Goal: Task Accomplishment & Management: Manage account settings

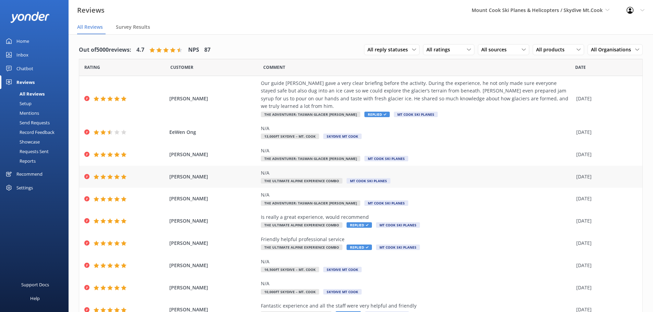
scroll to position [24, 0]
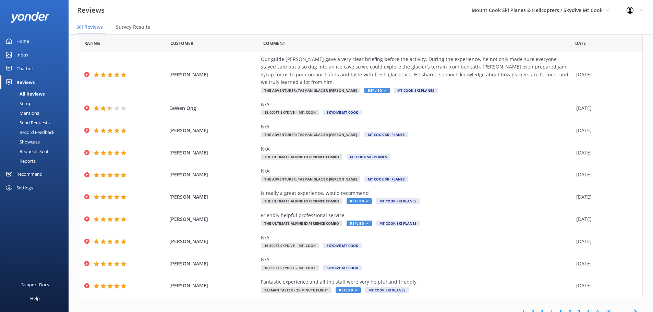
click at [530, 309] on link "2" at bounding box center [532, 312] width 9 height 7
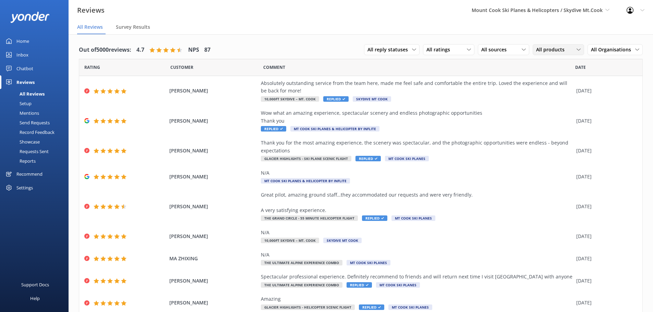
click at [570, 48] on div "All products" at bounding box center [558, 50] width 48 height 8
click at [559, 94] on div "The Adventurer: Tasman Glacier [PERSON_NAME]" at bounding box center [563, 87] width 54 height 14
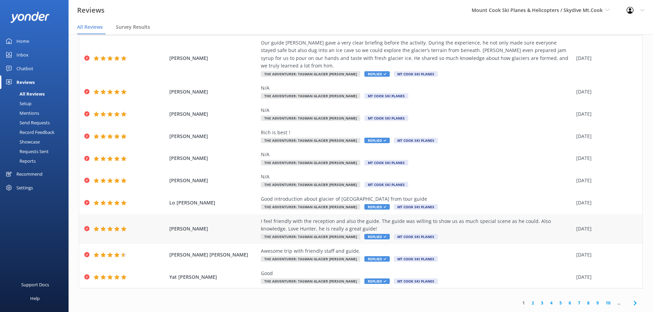
scroll to position [14, 0]
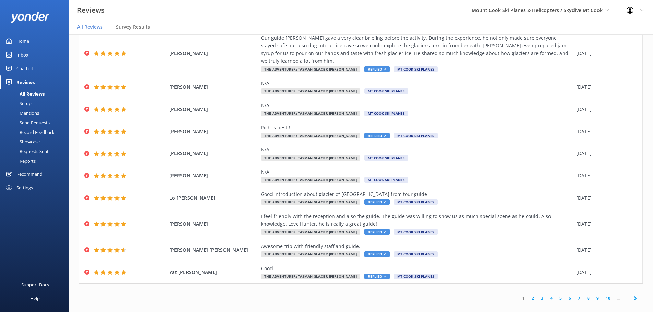
click at [528, 295] on link "2" at bounding box center [532, 298] width 9 height 7
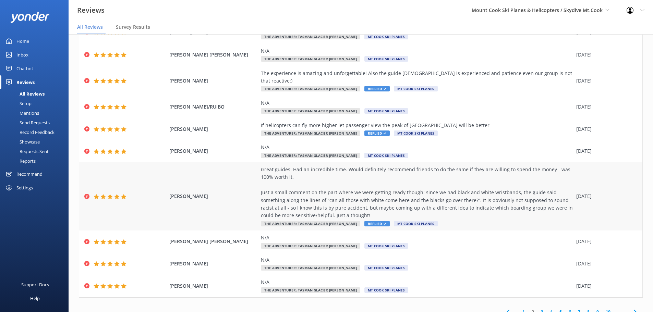
scroll to position [14, 0]
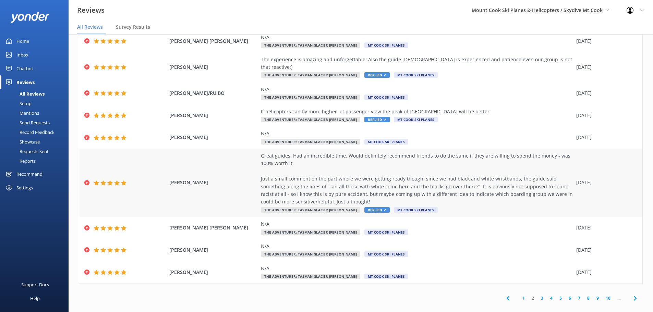
click at [364, 207] on span "Replied" at bounding box center [376, 209] width 25 height 5
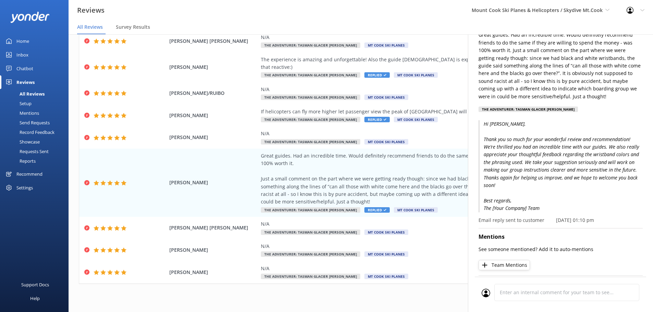
scroll to position [69, 0]
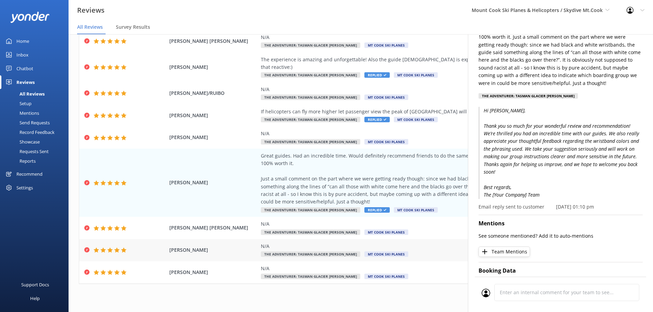
click at [436, 243] on div "N/A" at bounding box center [417, 247] width 312 height 8
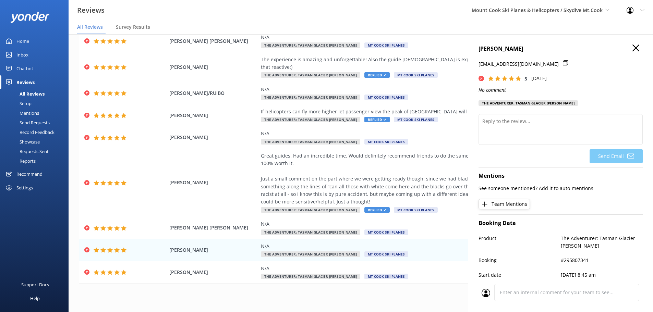
click at [632, 45] on icon "button" at bounding box center [635, 48] width 7 height 7
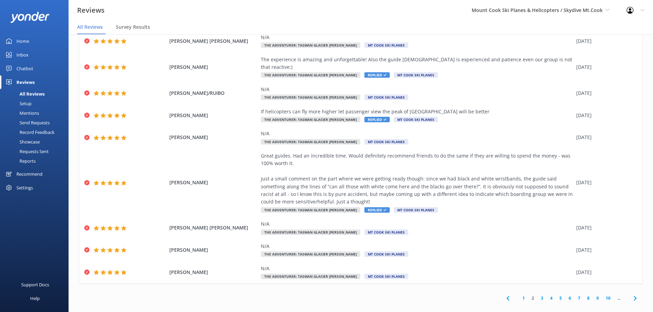
click at [537, 295] on link "3" at bounding box center [541, 298] width 9 height 7
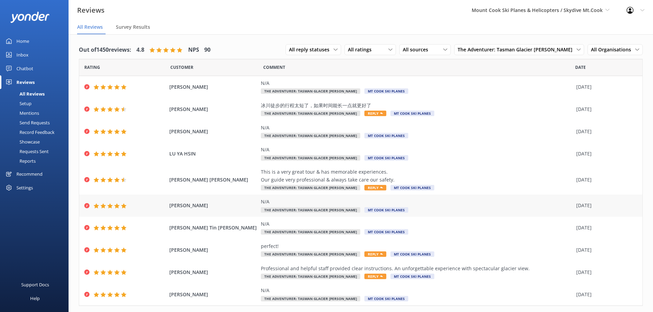
scroll to position [16, 0]
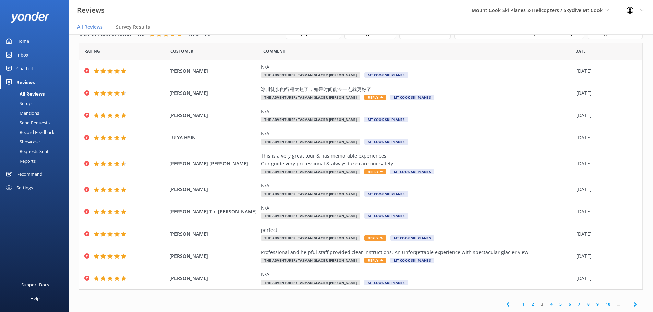
click at [548, 305] on link "4" at bounding box center [551, 304] width 9 height 7
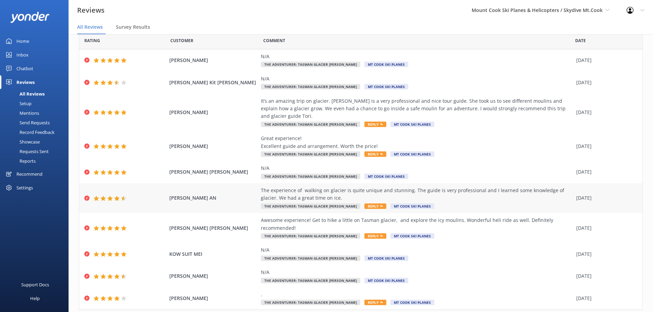
scroll to position [39, 0]
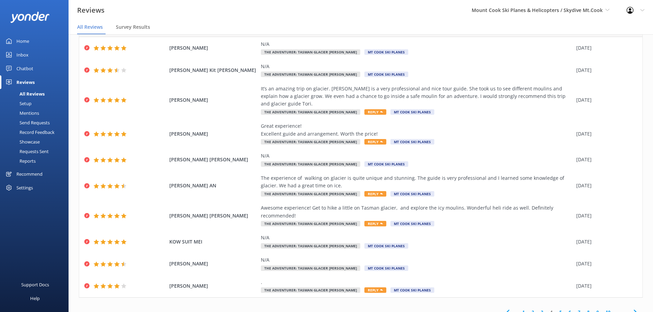
click at [556, 309] on link "5" at bounding box center [560, 312] width 9 height 7
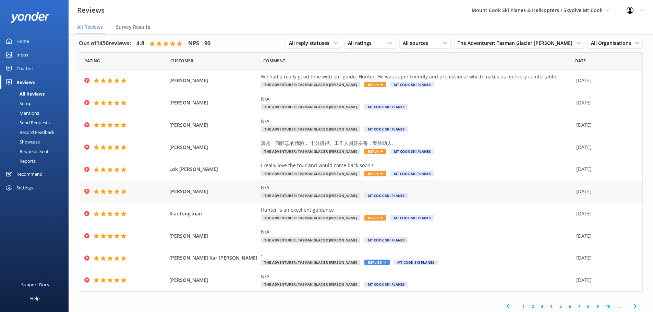
scroll to position [9, 0]
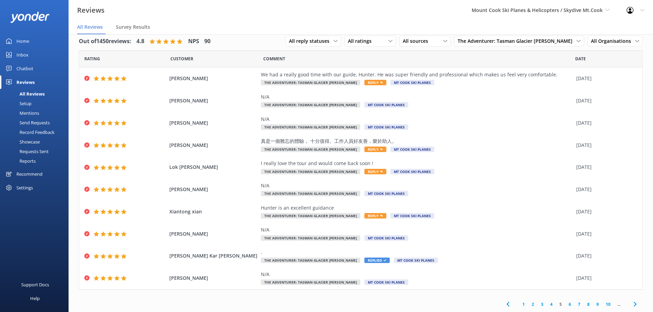
click at [565, 302] on link "6" at bounding box center [569, 304] width 9 height 7
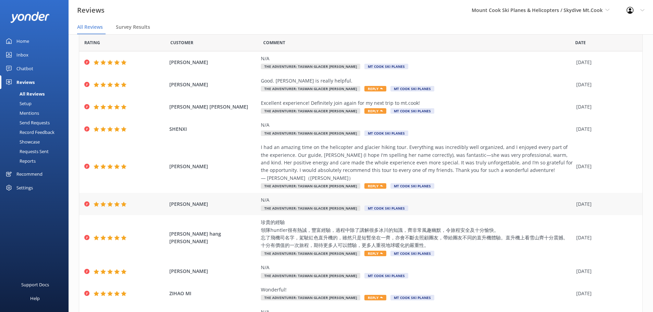
scroll to position [62, 0]
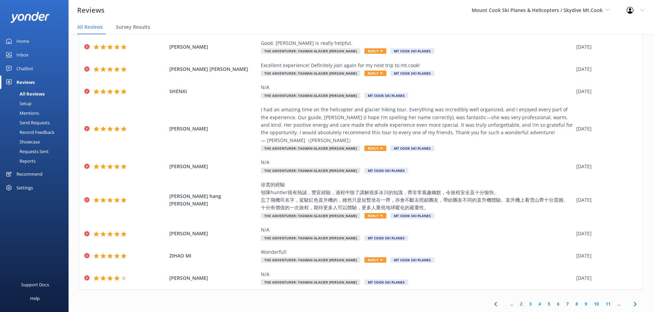
click at [563, 302] on link "7" at bounding box center [567, 304] width 9 height 7
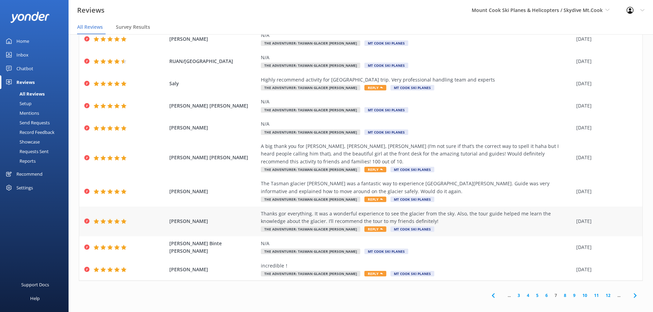
scroll to position [14, 0]
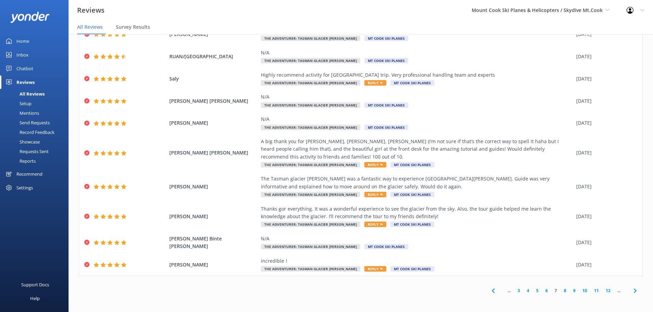
click at [560, 289] on link "8" at bounding box center [564, 291] width 9 height 7
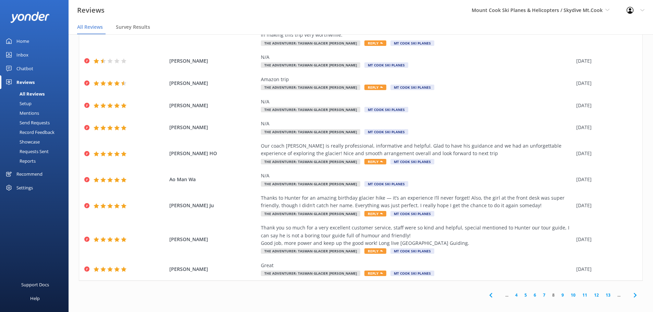
scroll to position [14, 0]
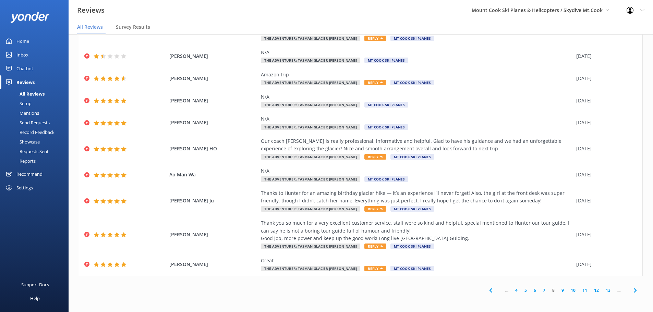
click at [558, 289] on link "9" at bounding box center [562, 290] width 9 height 7
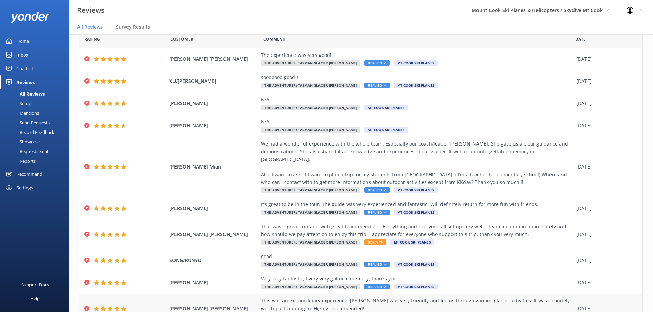
scroll to position [54, 0]
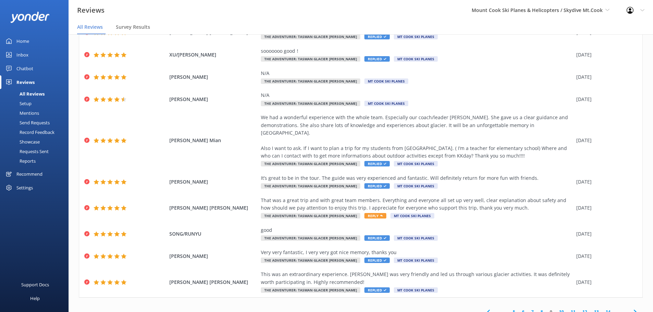
click at [484, 308] on icon at bounding box center [488, 312] width 8 height 8
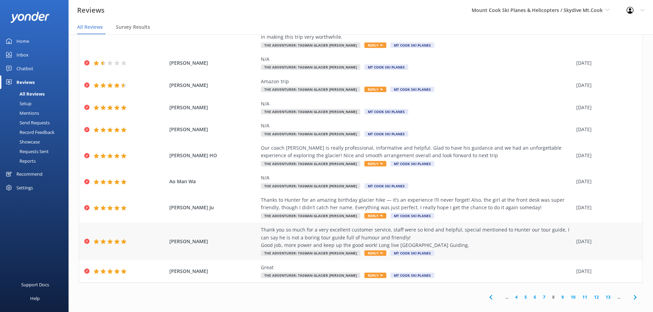
scroll to position [14, 0]
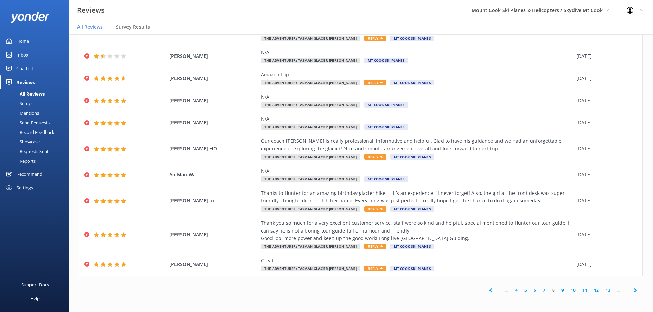
click at [487, 289] on icon at bounding box center [491, 291] width 8 height 8
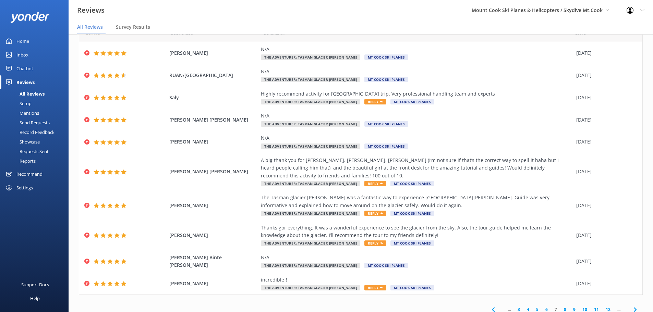
scroll to position [39, 0]
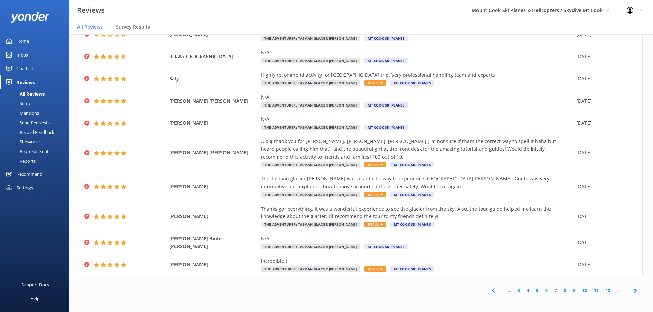
click at [489, 290] on icon at bounding box center [493, 291] width 8 height 8
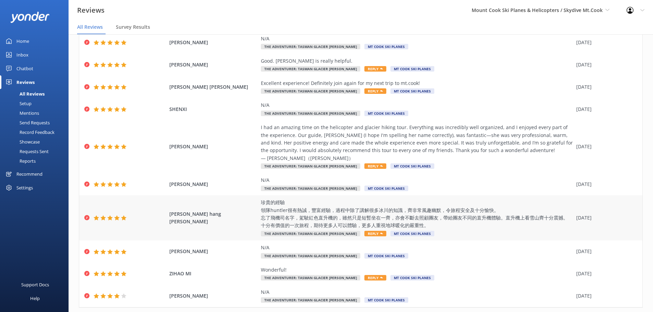
scroll to position [62, 0]
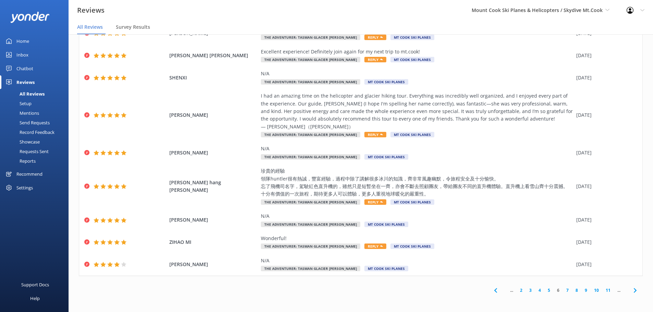
click at [517, 290] on link "2" at bounding box center [521, 290] width 9 height 7
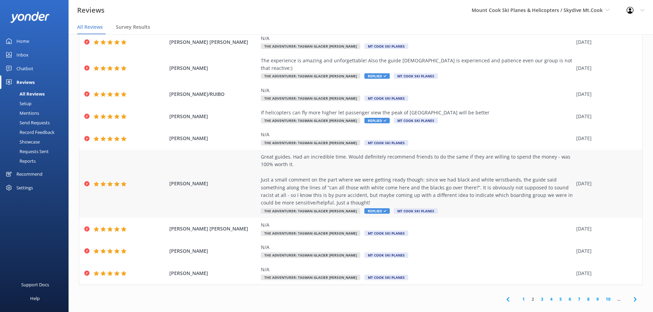
scroll to position [54, 0]
click at [364, 207] on span "Replied" at bounding box center [376, 209] width 25 height 5
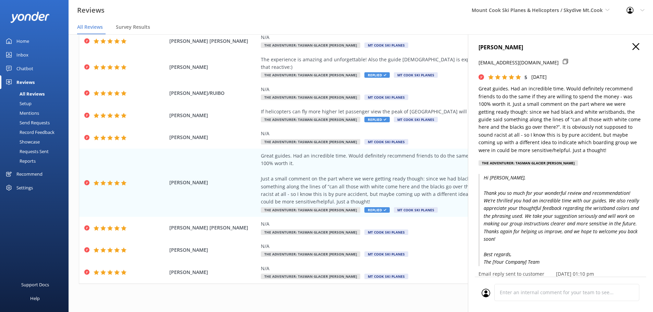
scroll to position [0, 0]
click at [632, 46] on icon "button" at bounding box center [635, 48] width 7 height 7
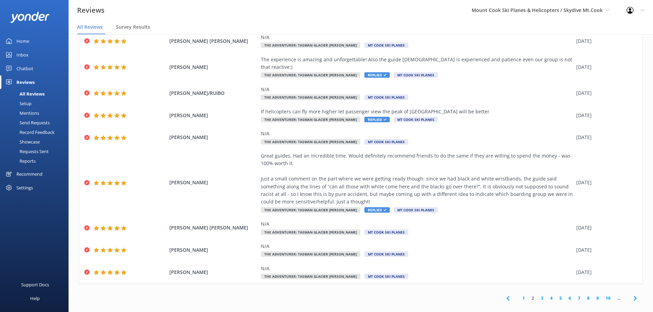
click at [593, 295] on link "9" at bounding box center [597, 298] width 9 height 7
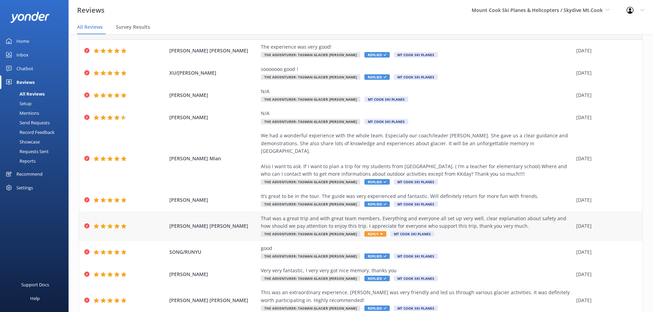
scroll to position [54, 0]
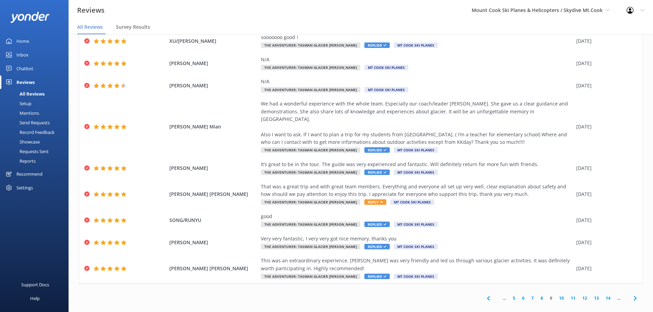
click at [484, 294] on icon at bounding box center [488, 298] width 8 height 8
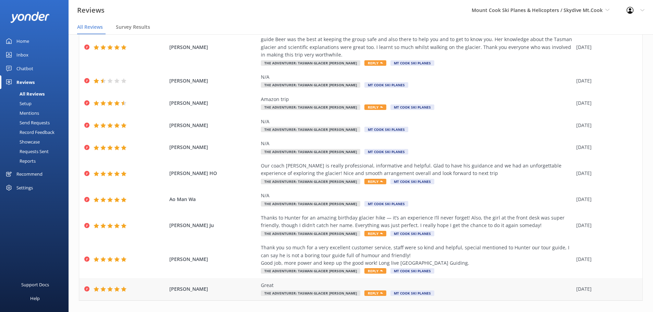
scroll to position [62, 0]
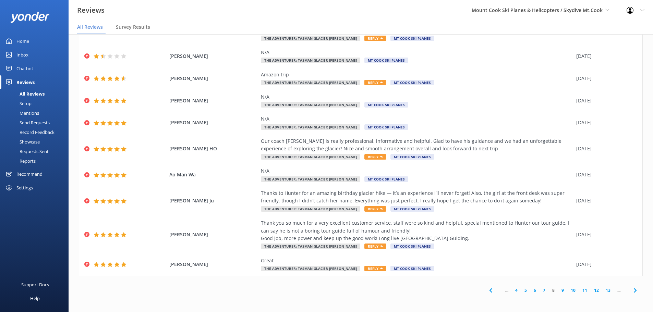
click at [489, 292] on use at bounding box center [490, 290] width 3 height 4
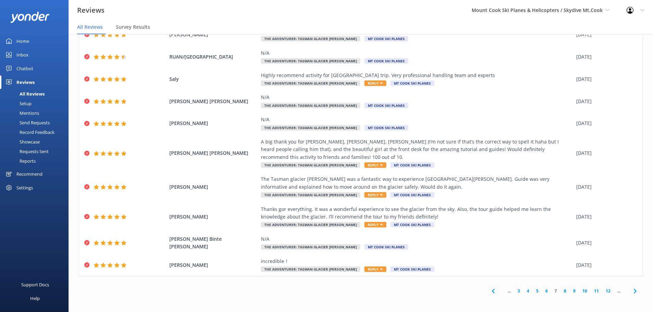
scroll to position [39, 0]
click at [489, 288] on icon at bounding box center [493, 291] width 8 height 8
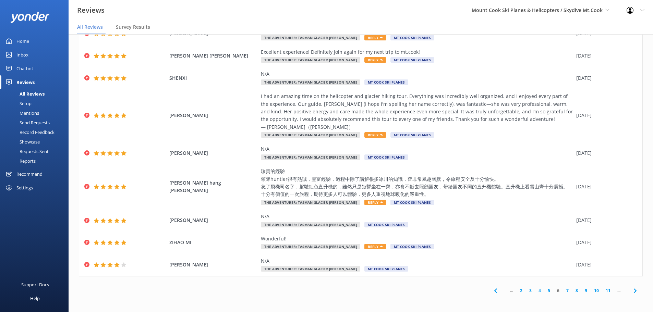
scroll to position [62, 0]
click at [517, 289] on link "2" at bounding box center [521, 290] width 9 height 7
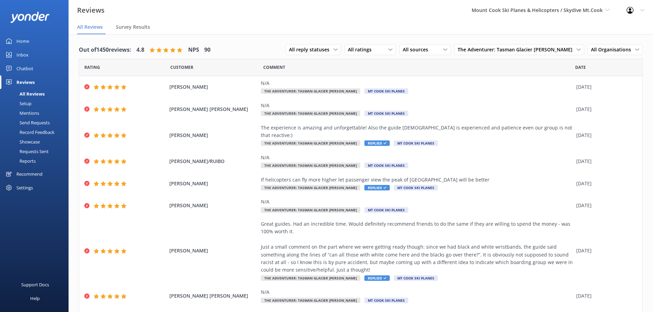
click at [31, 112] on div "Mentions" at bounding box center [21, 113] width 35 height 10
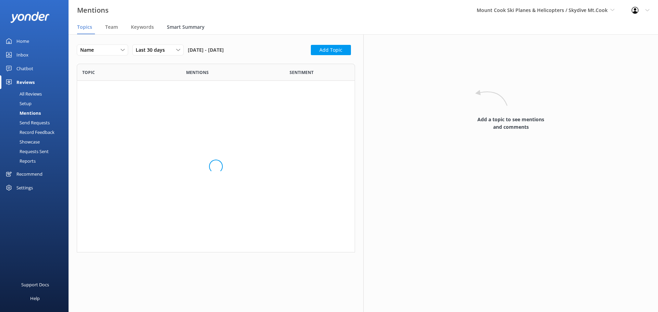
scroll to position [259, 268]
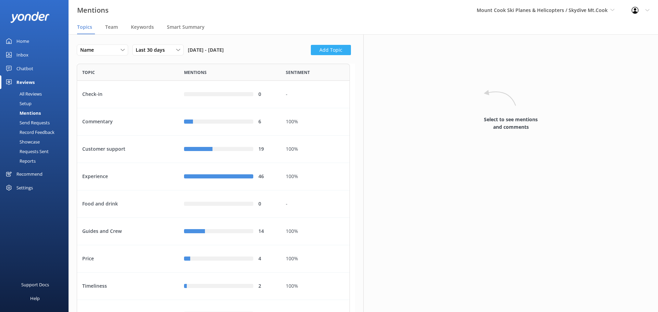
click at [331, 50] on button "Add Topic" at bounding box center [331, 50] width 40 height 10
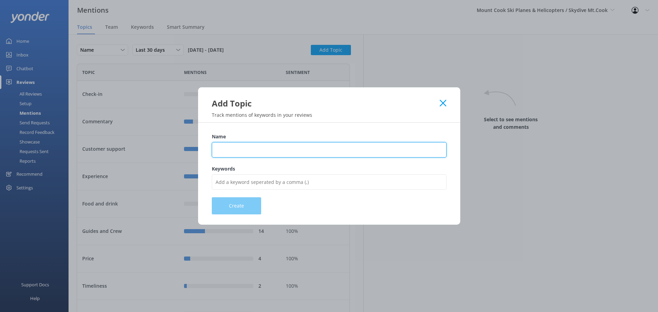
click at [238, 144] on input "Name" at bounding box center [329, 149] width 235 height 15
click at [216, 152] on input "[PERSON_NAME]" at bounding box center [329, 149] width 235 height 15
click at [217, 150] on input "[PERSON_NAME]" at bounding box center [329, 149] width 235 height 15
click at [229, 153] on input "[PERSON_NAME]" at bounding box center [329, 149] width 235 height 15
type input "[PERSON_NAME]"
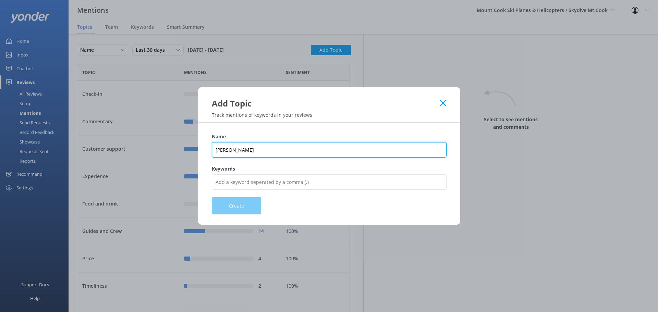
drag, startPoint x: 269, startPoint y: 145, endPoint x: 201, endPoint y: 150, distance: 68.8
click at [201, 150] on div "Name [PERSON_NAME] Keywords Create" at bounding box center [329, 174] width 262 height 102
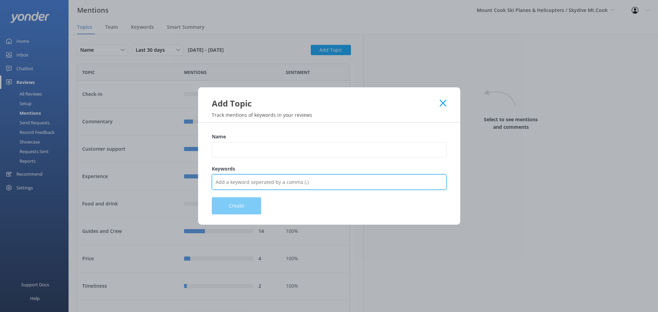
click at [250, 182] on input "Keywords" at bounding box center [329, 181] width 235 height 15
type input "[PERSON_NAME], [PERSON_NAME]"
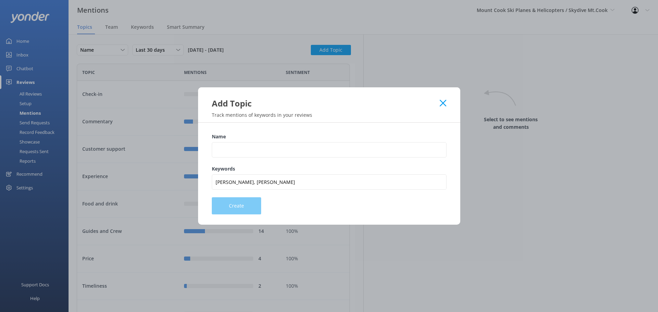
click at [245, 203] on div "Create" at bounding box center [329, 205] width 235 height 17
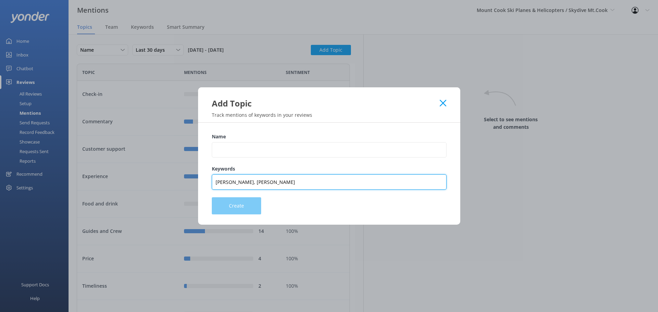
click at [254, 189] on input "[PERSON_NAME], [PERSON_NAME]" at bounding box center [329, 181] width 235 height 15
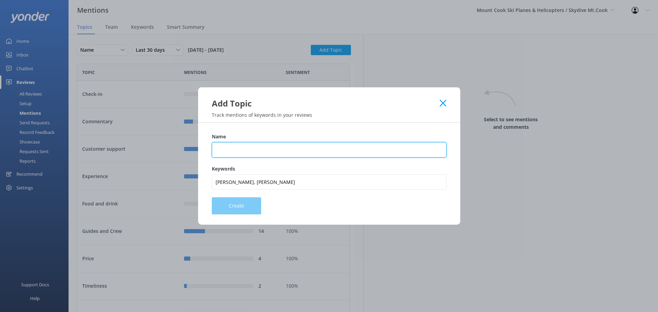
click at [274, 152] on input "Name" at bounding box center [329, 149] width 235 height 15
type input "[PERSON_NAME]"
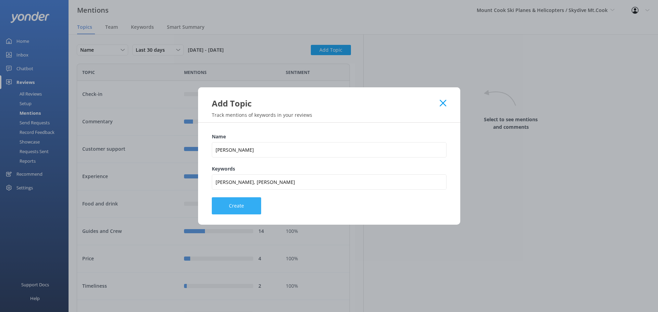
click at [239, 206] on button "Create" at bounding box center [236, 205] width 49 height 17
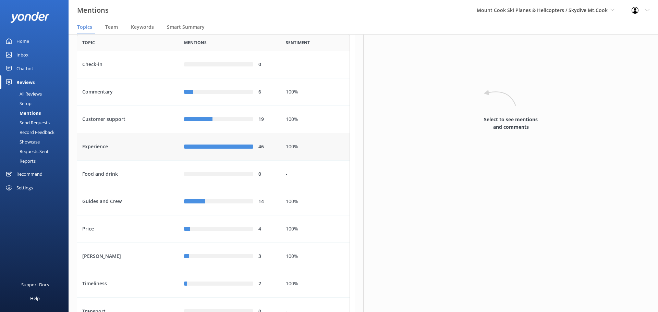
scroll to position [0, 0]
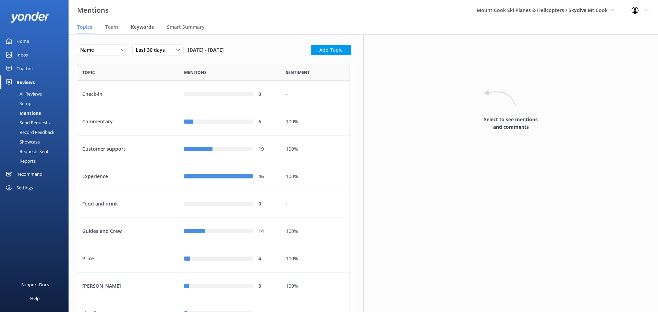
click at [144, 23] on div "Keywords" at bounding box center [144, 28] width 26 height 14
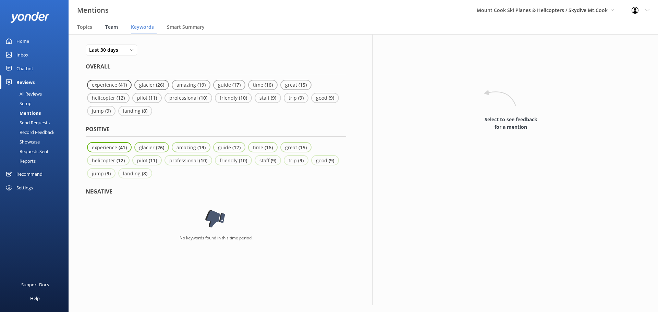
click at [113, 23] on div "Team" at bounding box center [112, 28] width 15 height 14
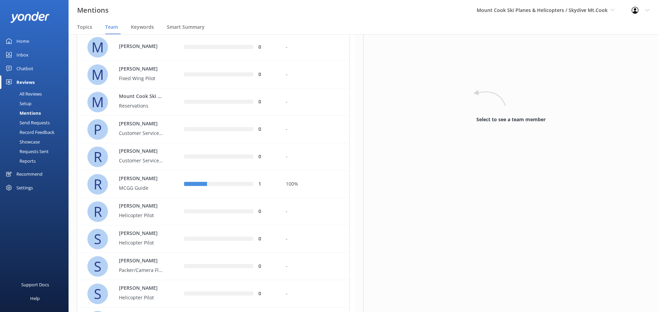
scroll to position [514, 0]
click at [30, 116] on div "Mentions" at bounding box center [22, 113] width 37 height 10
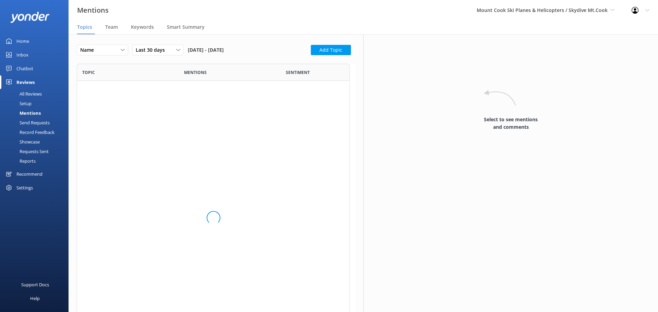
scroll to position [287, 268]
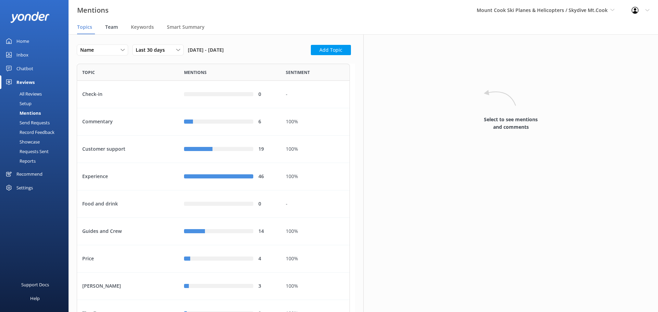
click at [117, 27] on span "Team" at bounding box center [111, 27] width 13 height 7
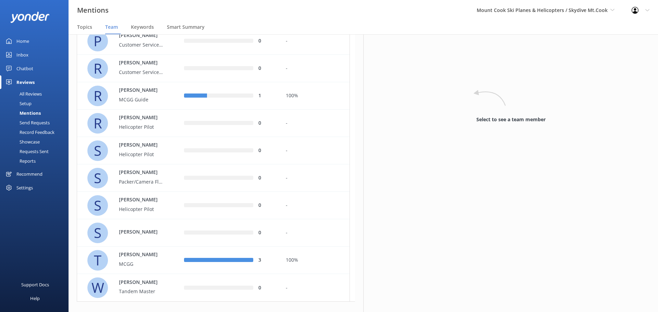
scroll to position [612, 0]
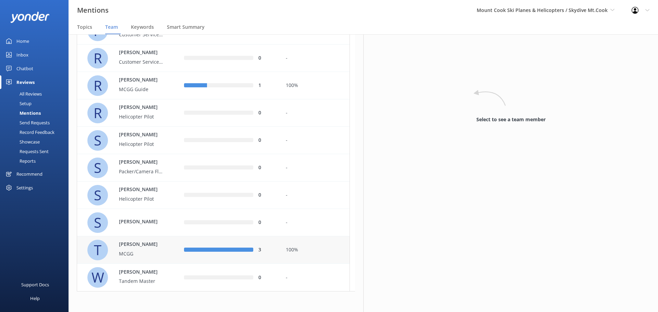
click at [172, 251] on div "T [PERSON_NAME]" at bounding box center [130, 250] width 86 height 21
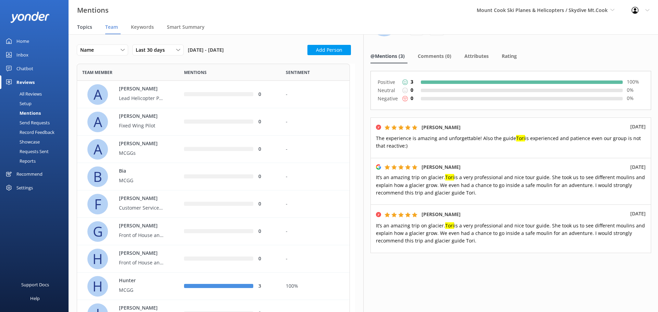
click at [86, 30] on span "Topics" at bounding box center [84, 27] width 15 height 7
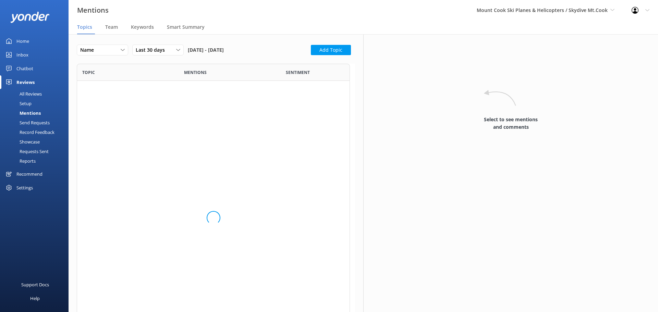
scroll to position [287, 268]
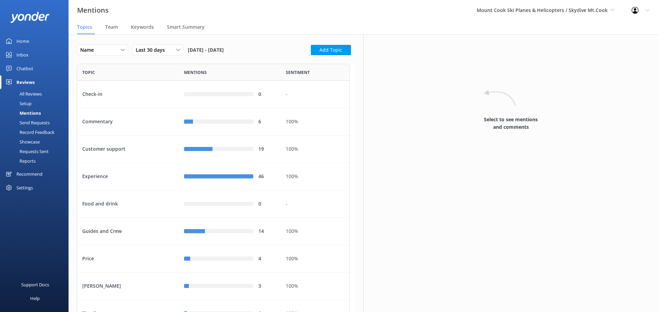
click at [96, 43] on div "Name Name Highest mentions Last 30 days Last 7 days Last 30 days Last 90 days L…" at bounding box center [216, 205] width 295 height 342
click at [152, 47] on span "Last 30 days" at bounding box center [152, 50] width 33 height 8
click at [157, 106] on div "Last 180 days" at bounding box center [149, 105] width 27 height 7
click at [116, 28] on span "Team" at bounding box center [111, 27] width 13 height 7
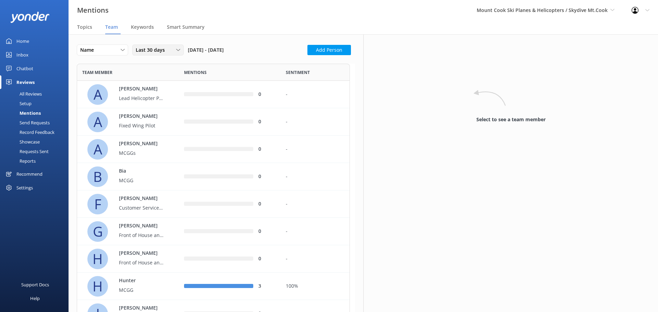
click at [166, 52] on span "Last 30 days" at bounding box center [152, 50] width 33 height 8
click at [160, 105] on div "Last 180 days" at bounding box center [149, 105] width 27 height 7
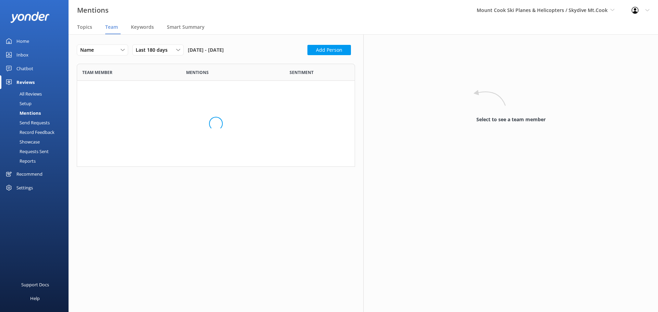
scroll to position [835, 268]
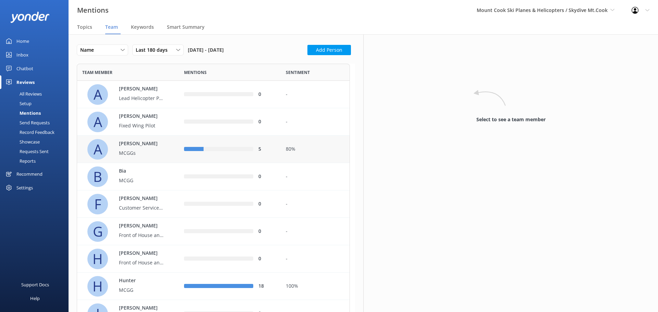
click at [158, 149] on p "MCGGs" at bounding box center [141, 153] width 45 height 8
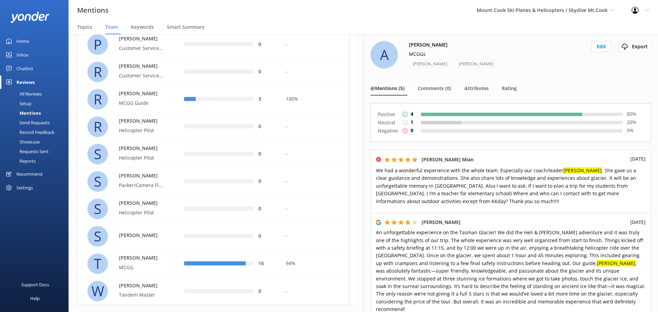
scroll to position [612, 0]
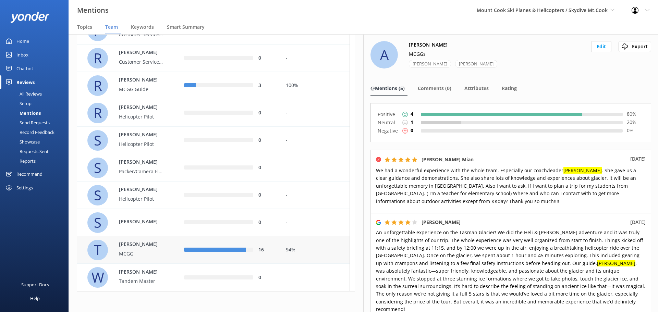
click at [327, 250] on div "94%" at bounding box center [315, 250] width 59 height 8
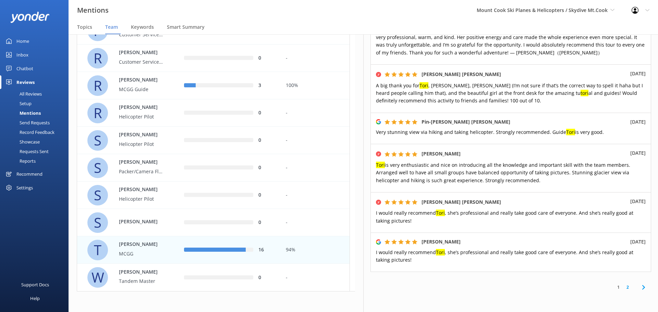
scroll to position [404, 0]
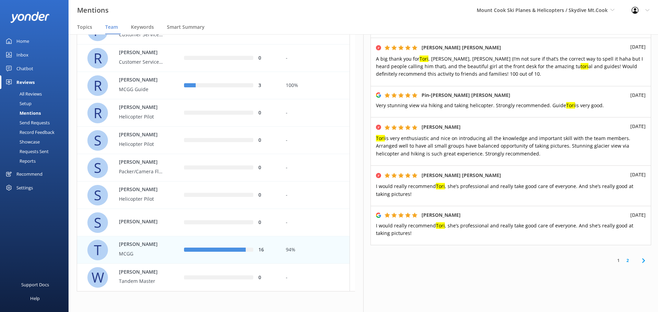
click at [623, 257] on link "2" at bounding box center [627, 260] width 9 height 7
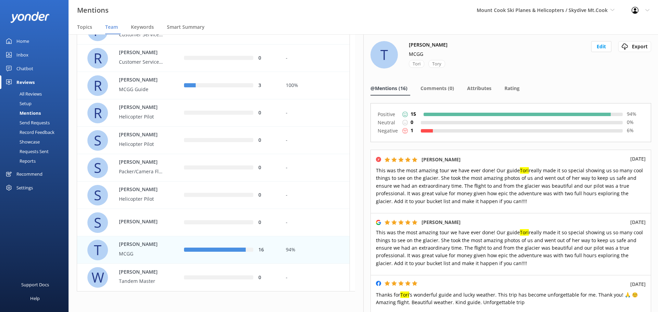
click at [406, 131] on use at bounding box center [404, 130] width 5 height 5
drag, startPoint x: 425, startPoint y: 131, endPoint x: 502, endPoint y: 122, distance: 76.9
click at [426, 131] on div at bounding box center [427, 130] width 12 height 3
click at [627, 132] on p "6 %" at bounding box center [635, 131] width 17 height 8
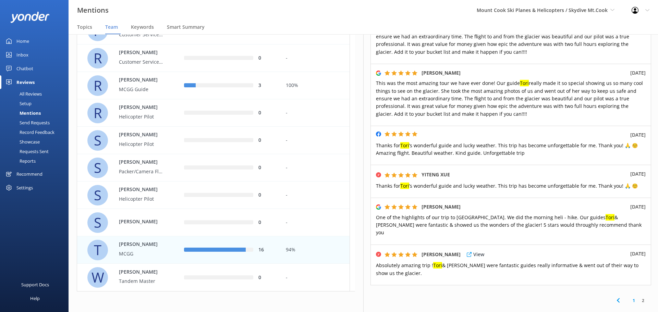
scroll to position [137, 0]
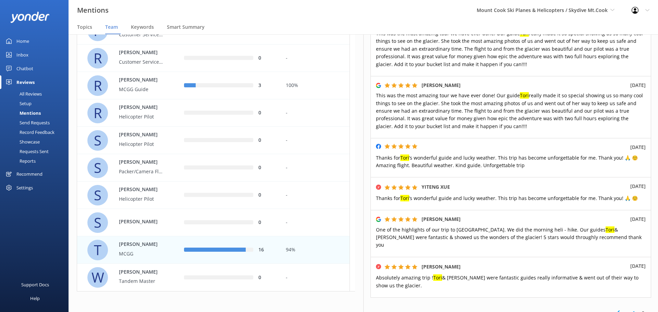
click at [615, 309] on icon at bounding box center [618, 313] width 8 height 8
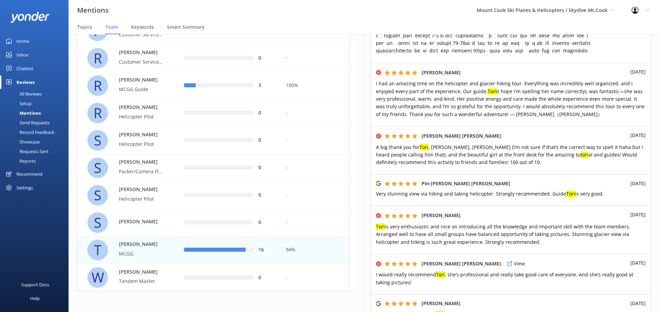
scroll to position [377, 0]
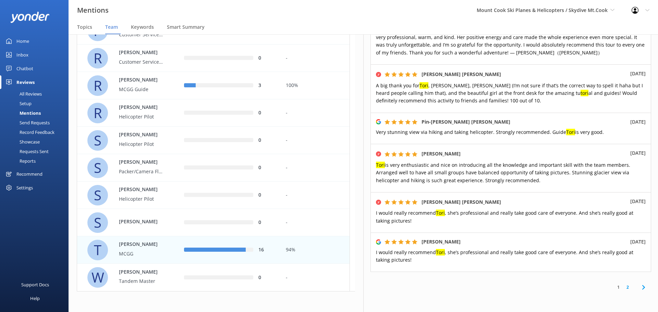
click at [623, 284] on link "2" at bounding box center [627, 287] width 9 height 7
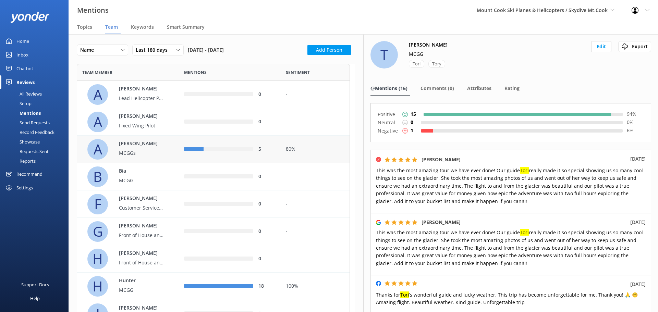
click at [279, 150] on div "5" at bounding box center [230, 149] width 102 height 27
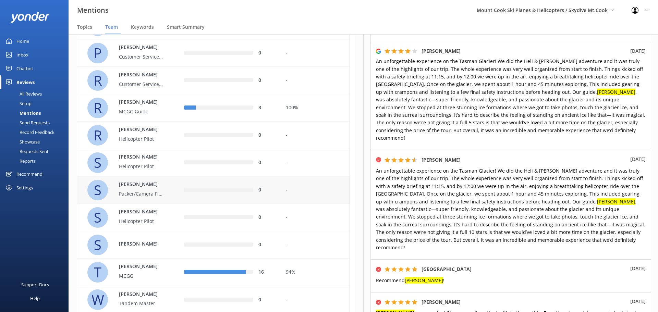
scroll to position [612, 0]
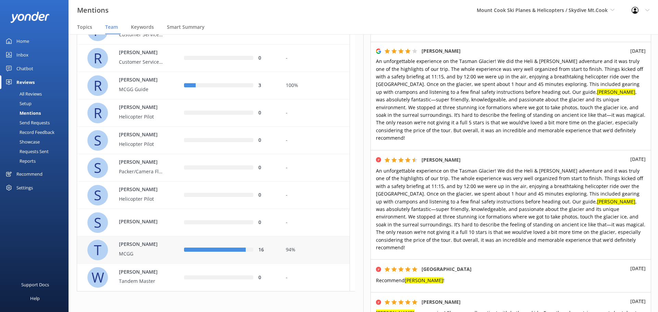
click at [181, 246] on div "16" at bounding box center [230, 250] width 102 height 27
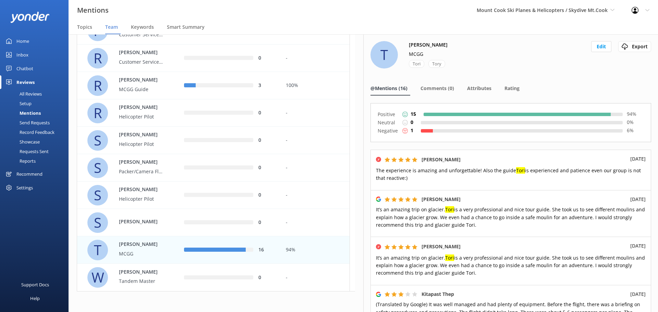
click at [17, 36] on div "Home" at bounding box center [22, 41] width 13 height 14
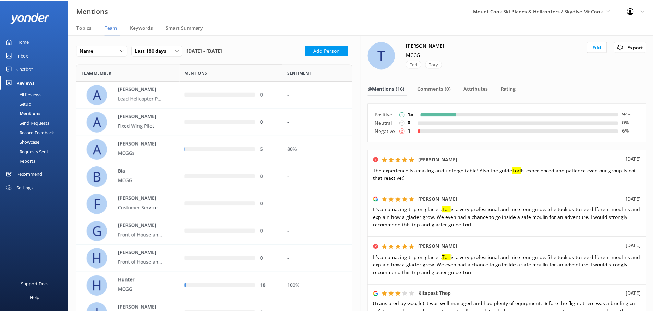
scroll to position [835, 268]
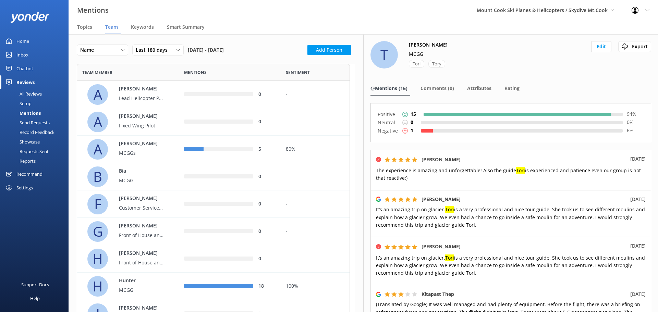
click at [33, 94] on div "All Reviews" at bounding box center [23, 94] width 38 height 10
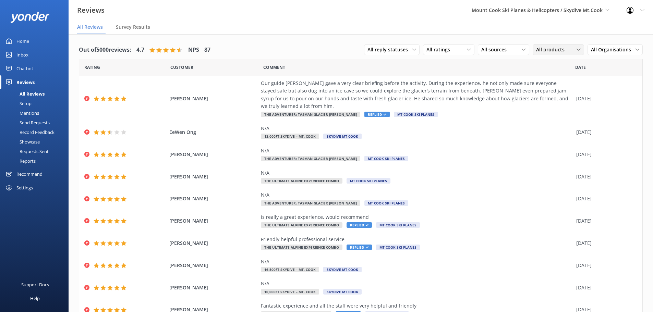
click at [543, 49] on span "All products" at bounding box center [552, 50] width 33 height 8
click at [555, 60] on div "The Adventurer: Tasman Glacier [PERSON_NAME]" at bounding box center [563, 53] width 54 height 14
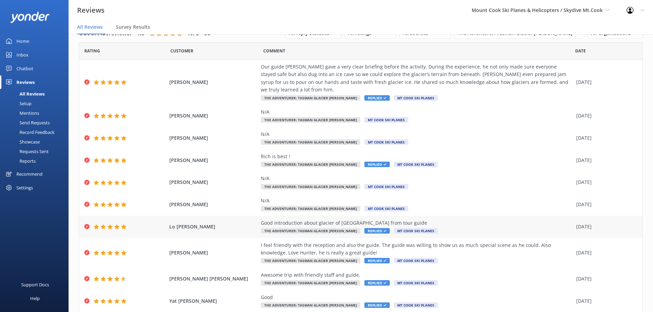
scroll to position [32, 0]
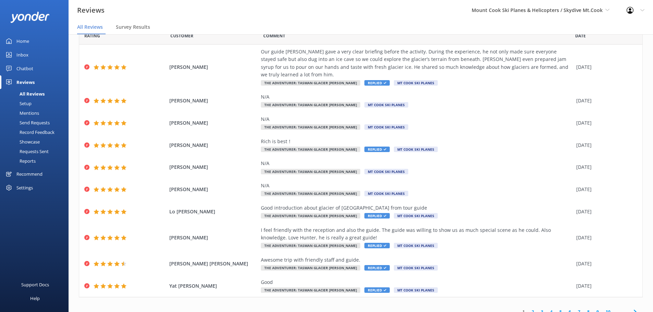
click at [528, 309] on link "2" at bounding box center [532, 312] width 9 height 7
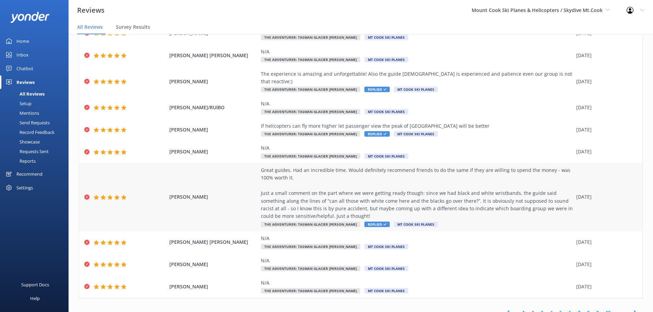
scroll to position [54, 0]
